Goal: Download file/media

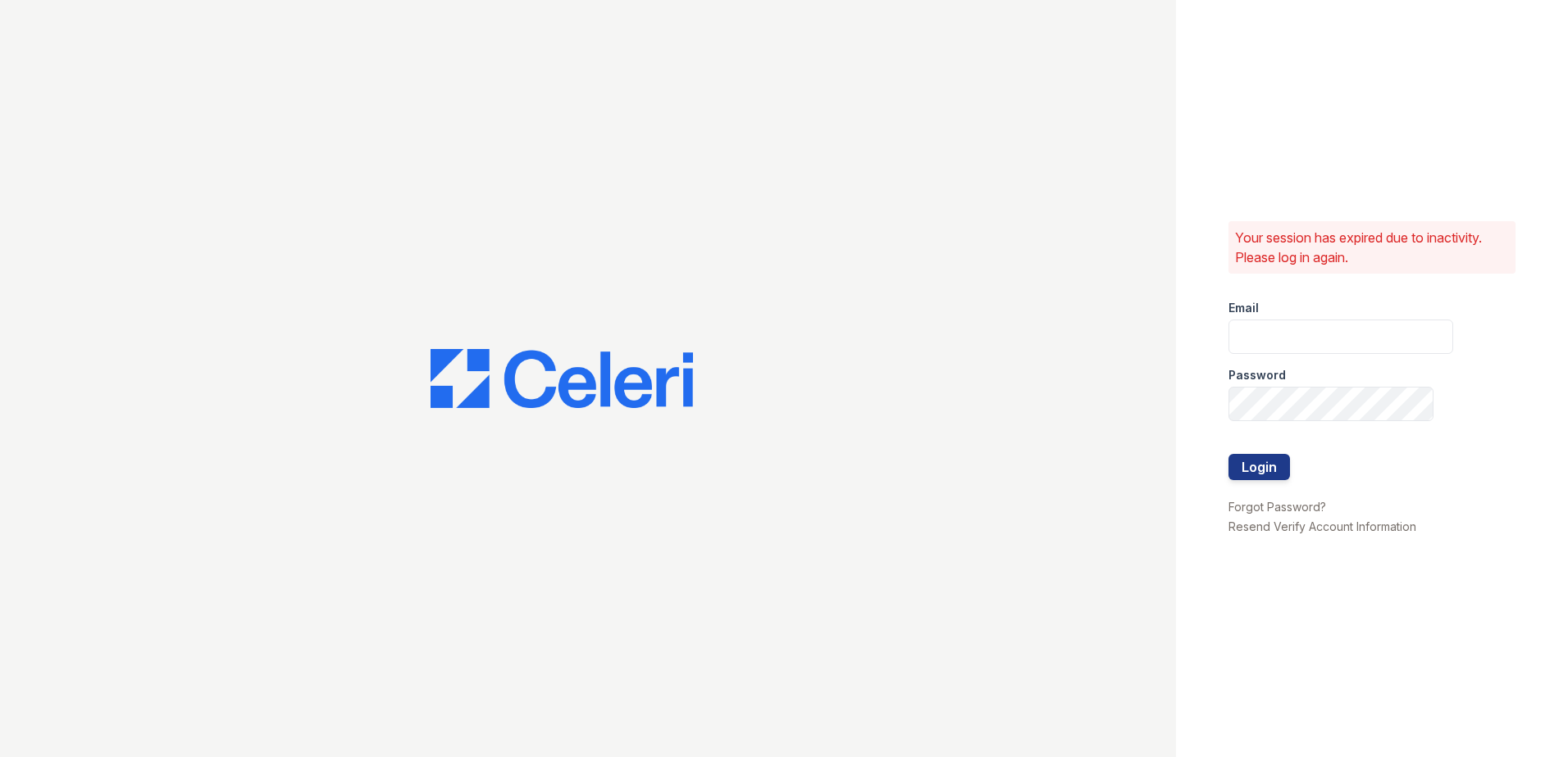
type input "renewchesapeake@trinity-pm.com"
click at [1286, 481] on div at bounding box center [1340, 489] width 225 height 17
click at [1273, 475] on button "Login" at bounding box center [1259, 467] width 61 height 27
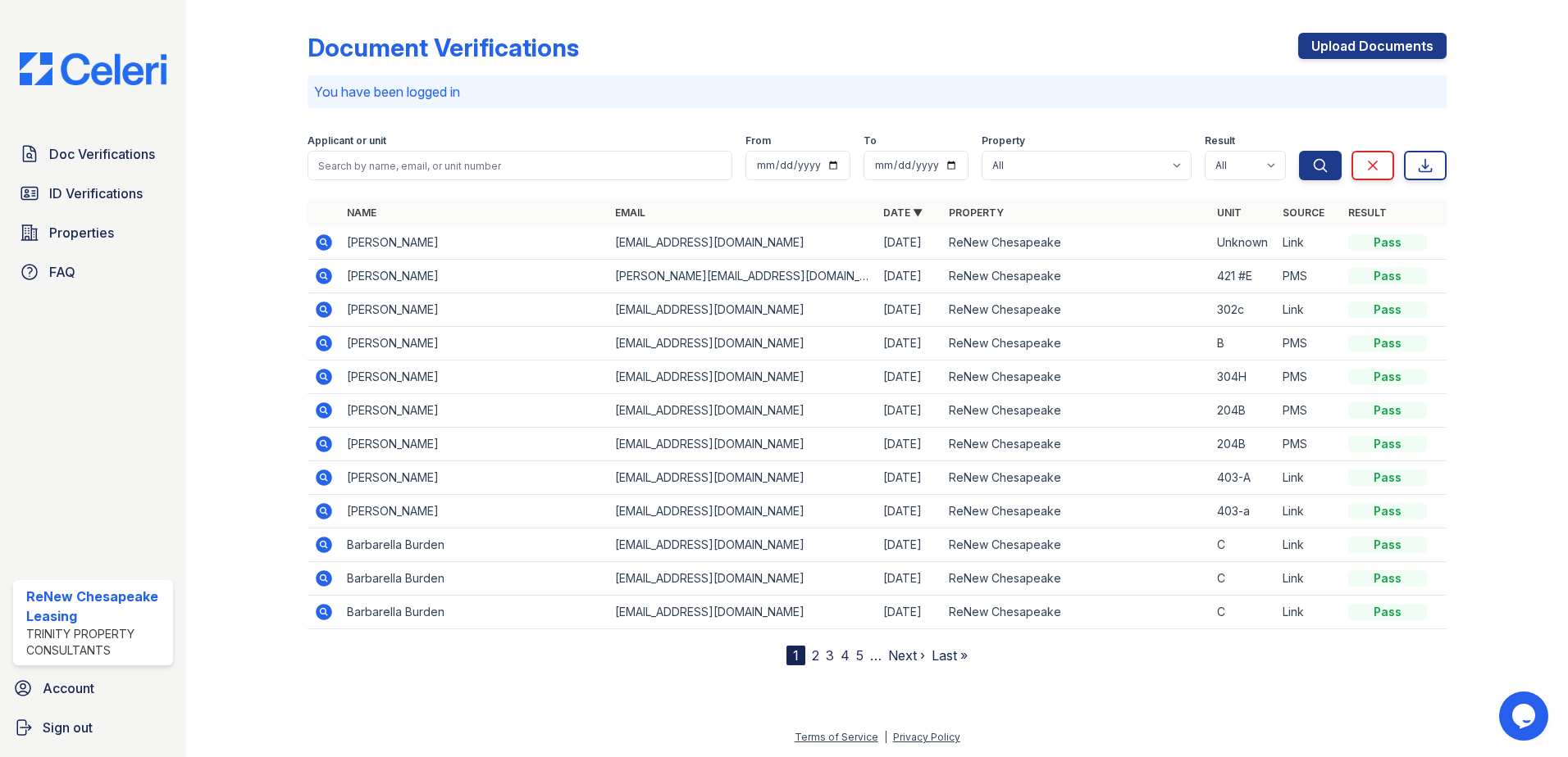
click at [331, 245] on icon at bounding box center [324, 242] width 17 height 17
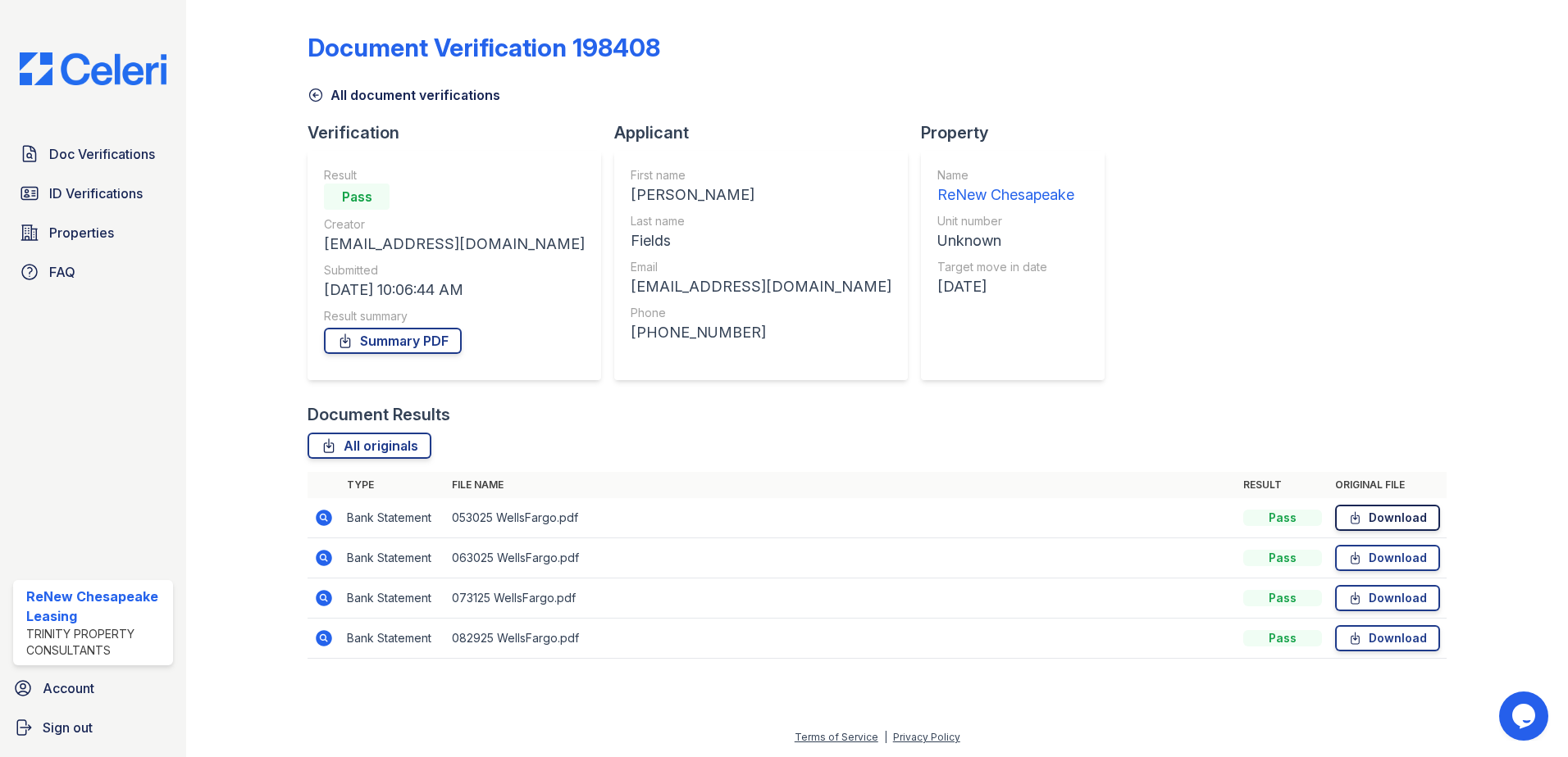
click at [1424, 514] on link "Download" at bounding box center [1387, 518] width 105 height 27
click at [1407, 637] on link "Download" at bounding box center [1387, 638] width 105 height 27
click at [114, 197] on span "ID Verifications" at bounding box center [96, 193] width 94 height 20
